Goal: Task Accomplishment & Management: Manage account settings

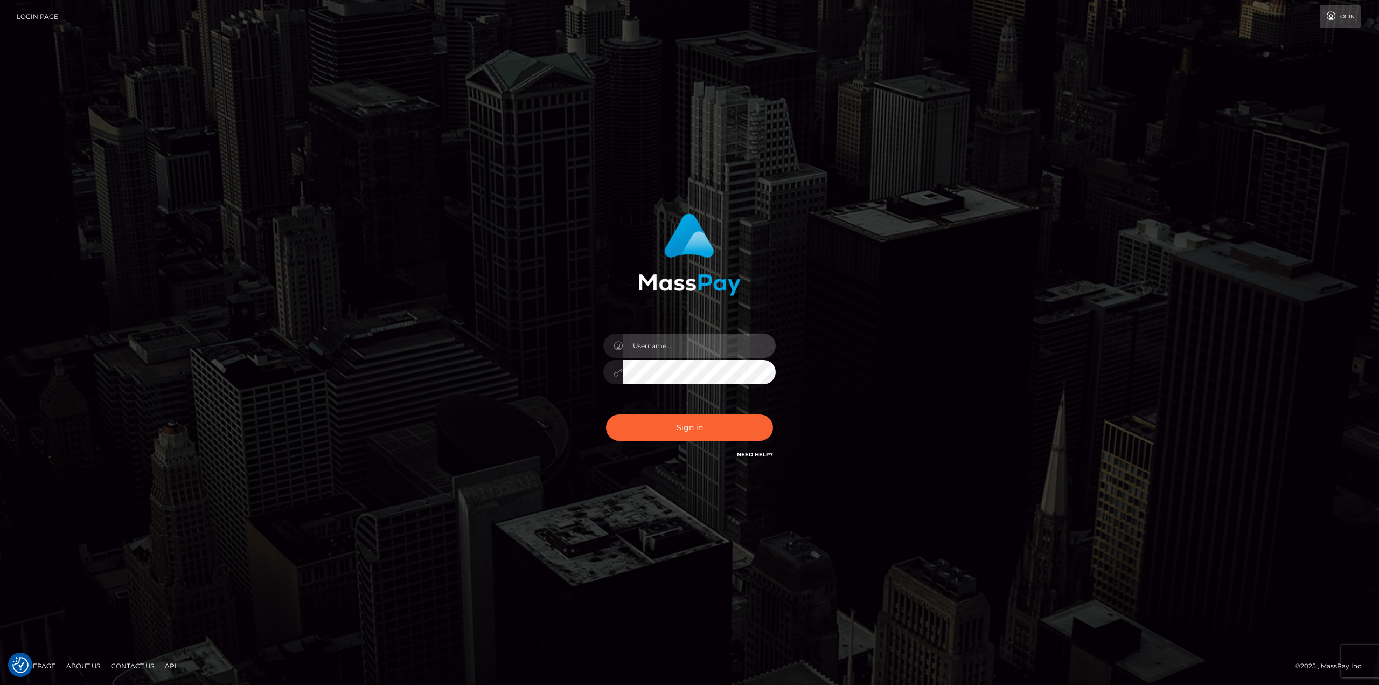
drag, startPoint x: 719, startPoint y: 337, endPoint x: 717, endPoint y: 343, distance: 5.6
click at [719, 337] on input "text" at bounding box center [699, 345] width 153 height 24
type input "Ahmed"
click at [685, 423] on button "Sign in" at bounding box center [689, 427] width 167 height 26
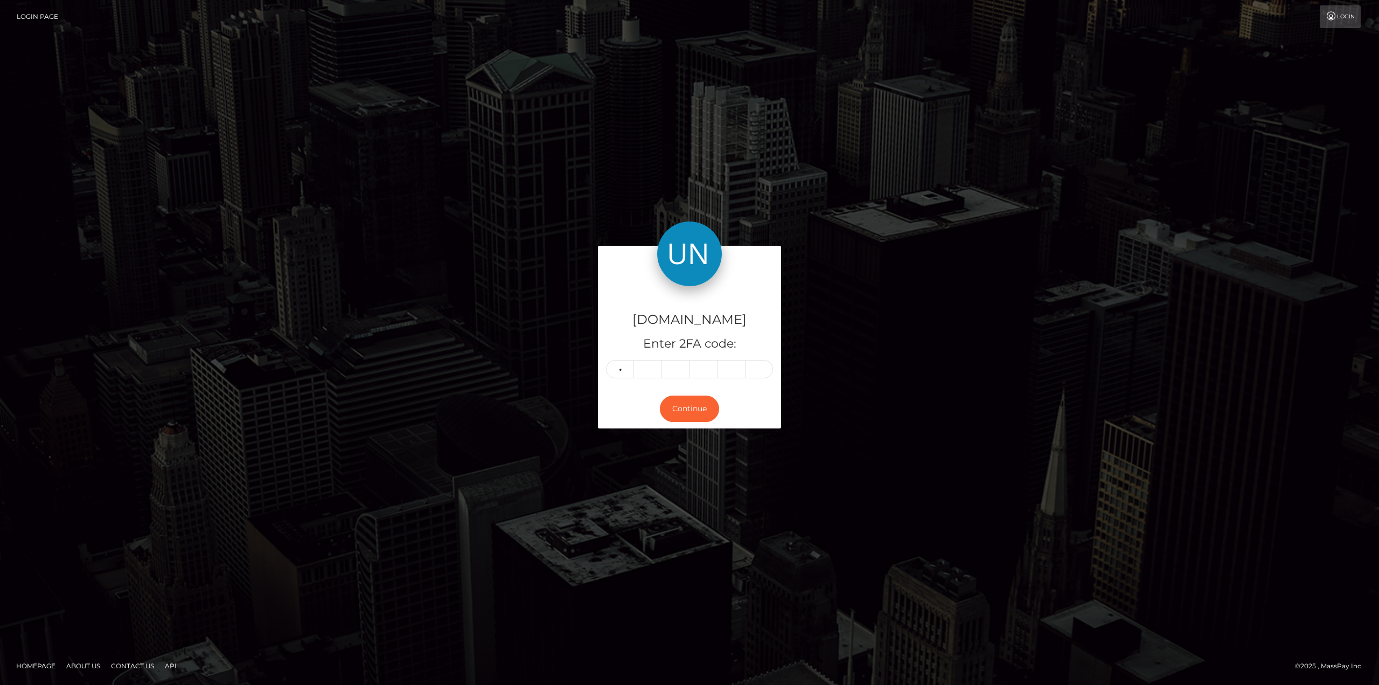
type input "1"
type input "4"
type input "1"
type input "9"
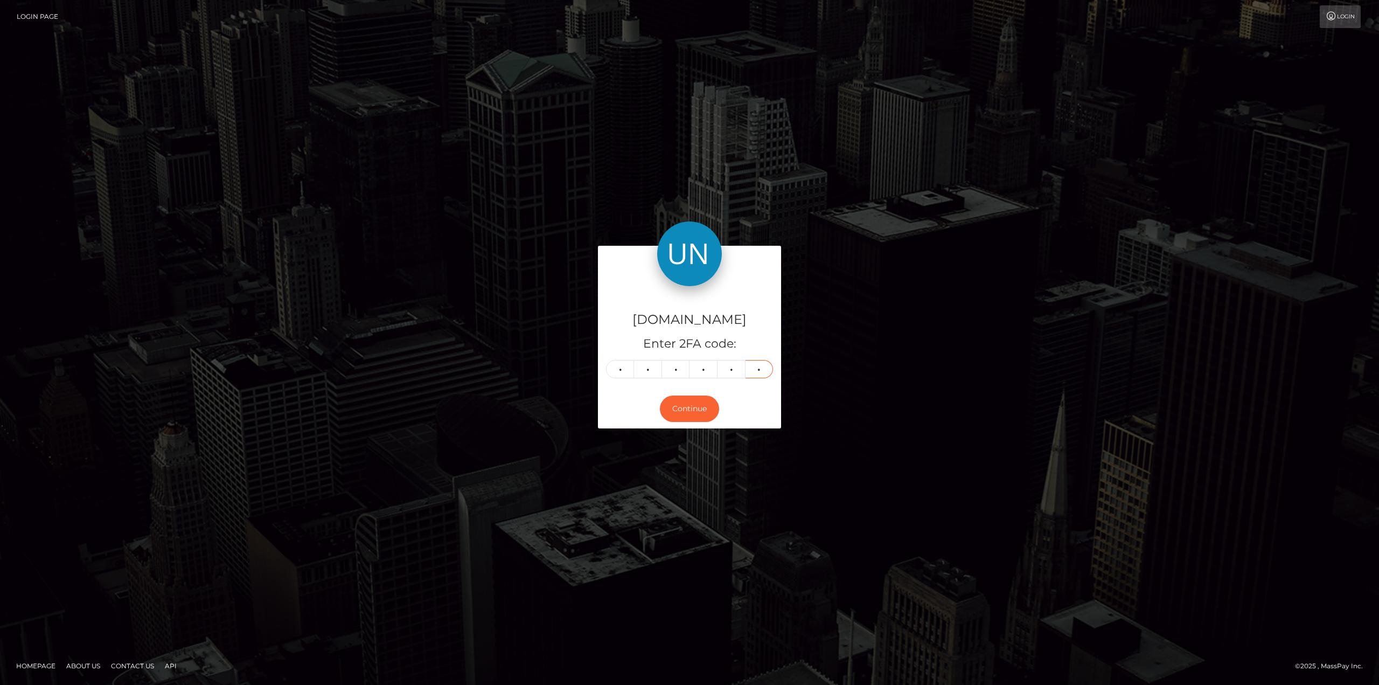
type input "9"
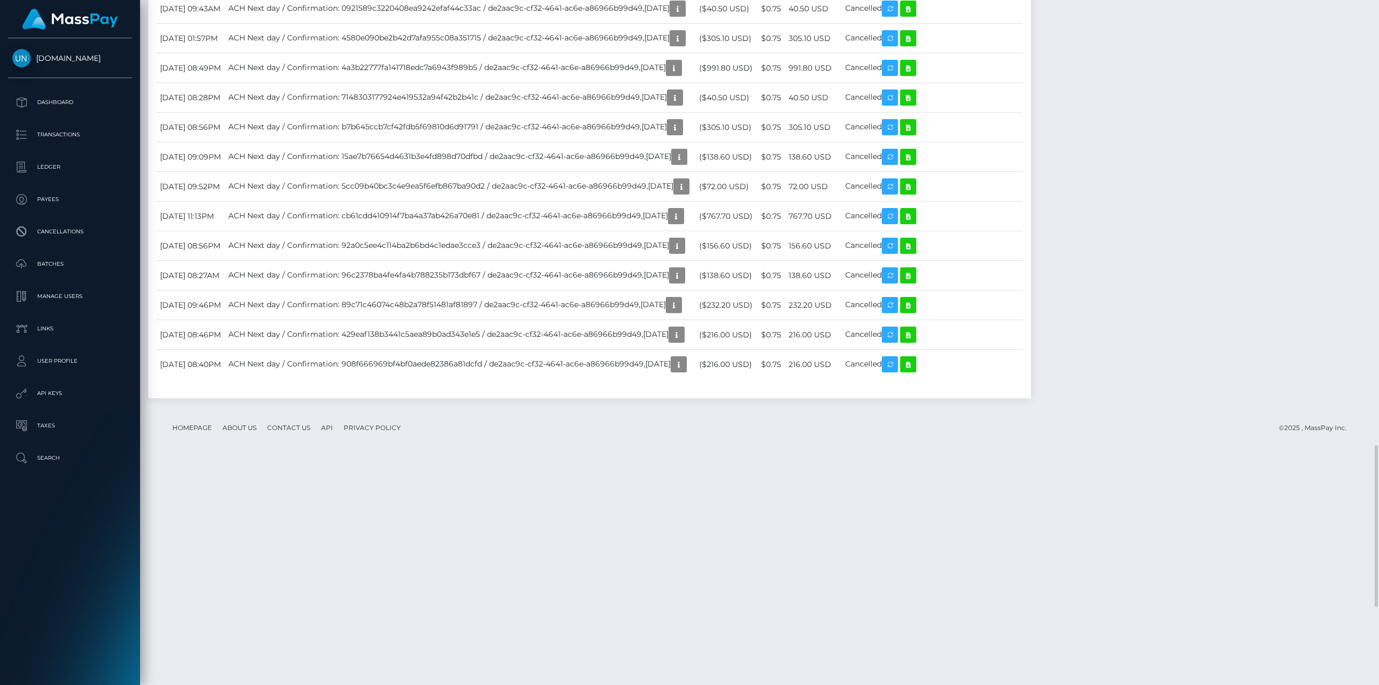
scroll to position [1993, 0]
